Goal: Check status

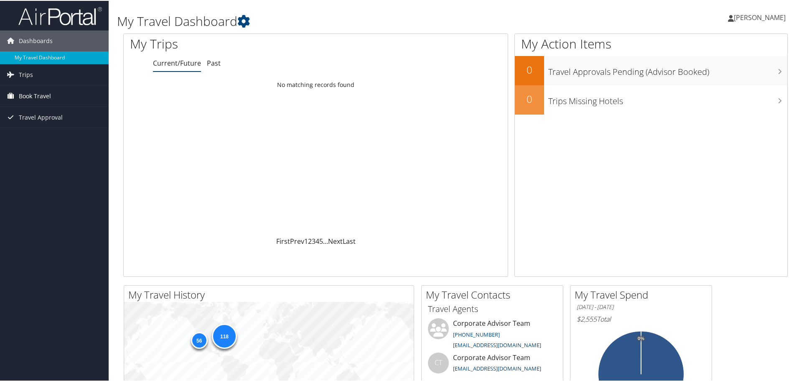
click at [10, 96] on icon at bounding box center [10, 95] width 13 height 13
click at [32, 138] on link "Book/Manage Online Trips" at bounding box center [54, 137] width 109 height 13
click at [216, 64] on link "Past" at bounding box center [214, 62] width 14 height 9
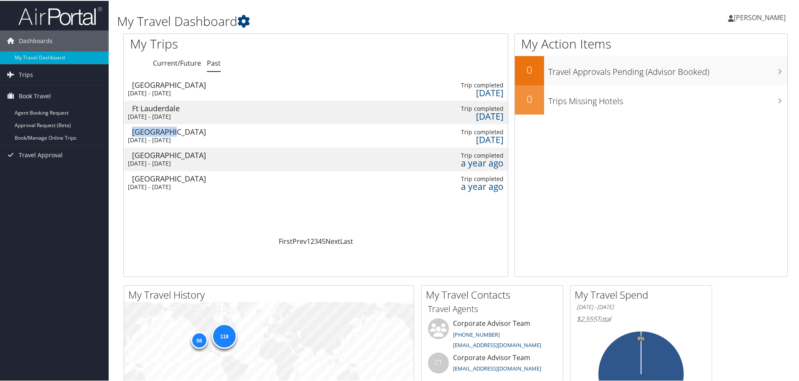
drag, startPoint x: 168, startPoint y: 129, endPoint x: 126, endPoint y: 130, distance: 42.2
click at [126, 130] on td "Louisville Mon 3 Feb 2025 - Wed 5 Feb 2025" at bounding box center [172, 134] width 97 height 23
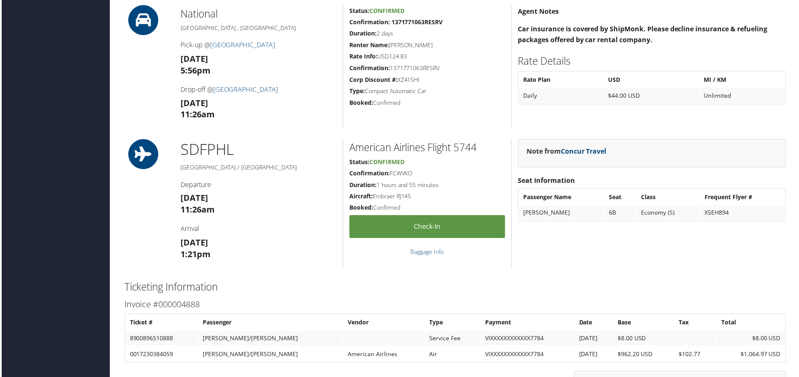
scroll to position [627, 0]
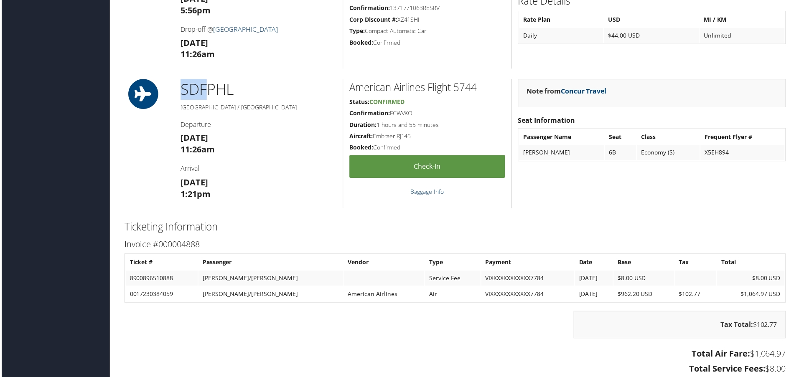
drag, startPoint x: 207, startPoint y: 91, endPoint x: 165, endPoint y: 93, distance: 41.8
click at [165, 93] on div "SDF PHL Louisville / Philadelphia Departure Wed 05 Feb 11:26am Arrival Wed 05 F…" at bounding box center [455, 144] width 677 height 130
